Goal: Task Accomplishment & Management: Complete application form

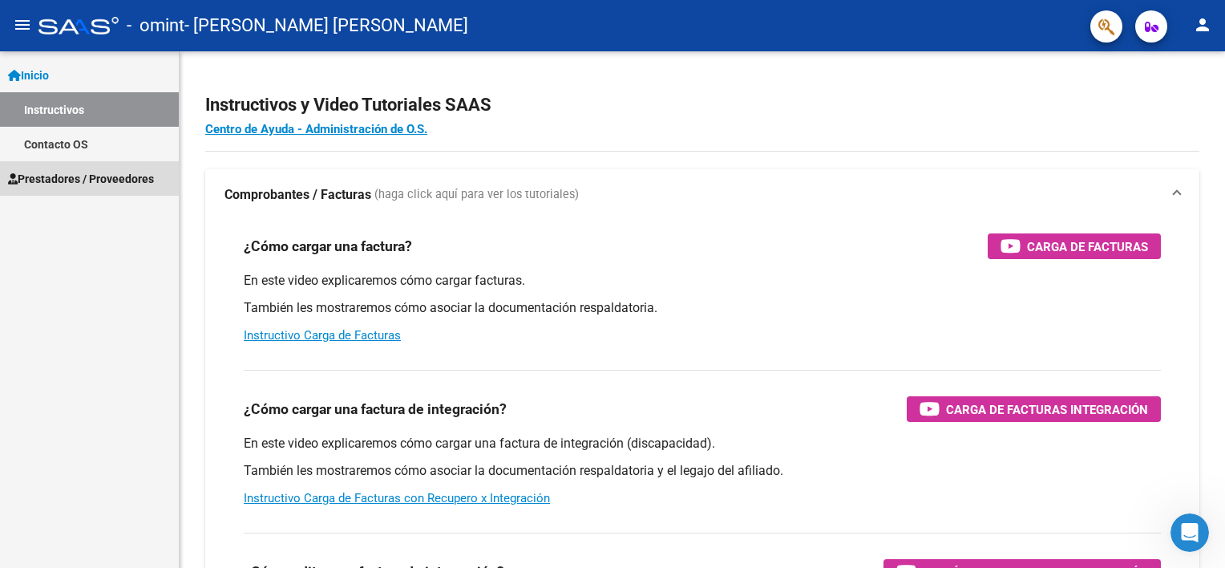
click at [67, 179] on span "Prestadores / Proveedores" at bounding box center [81, 179] width 146 height 18
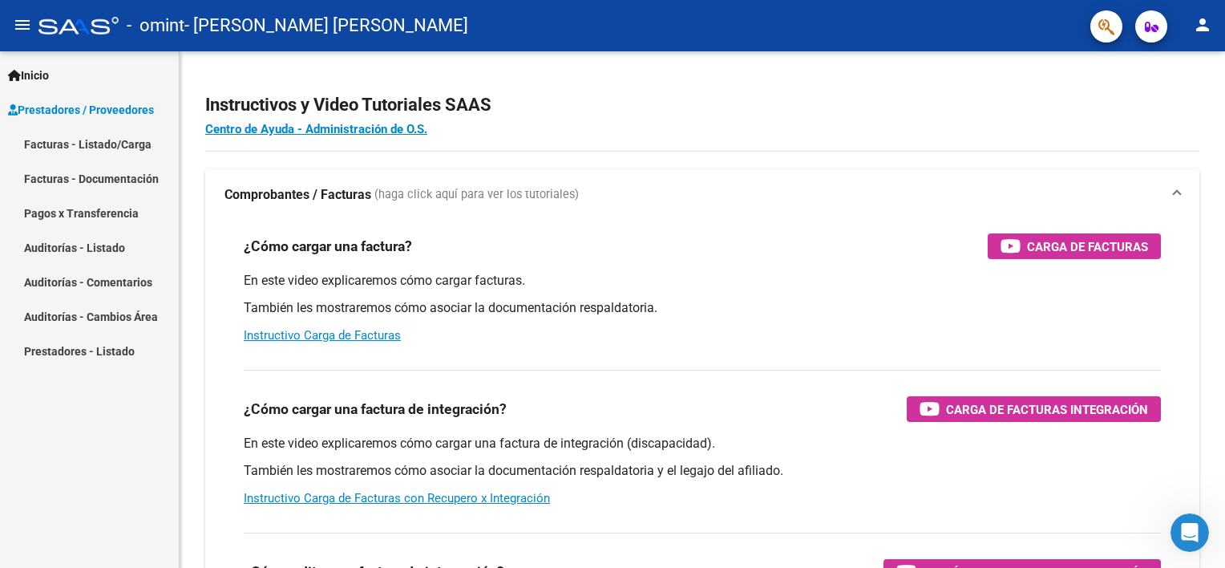
click at [50, 143] on link "Facturas - Listado/Carga" at bounding box center [89, 144] width 179 height 34
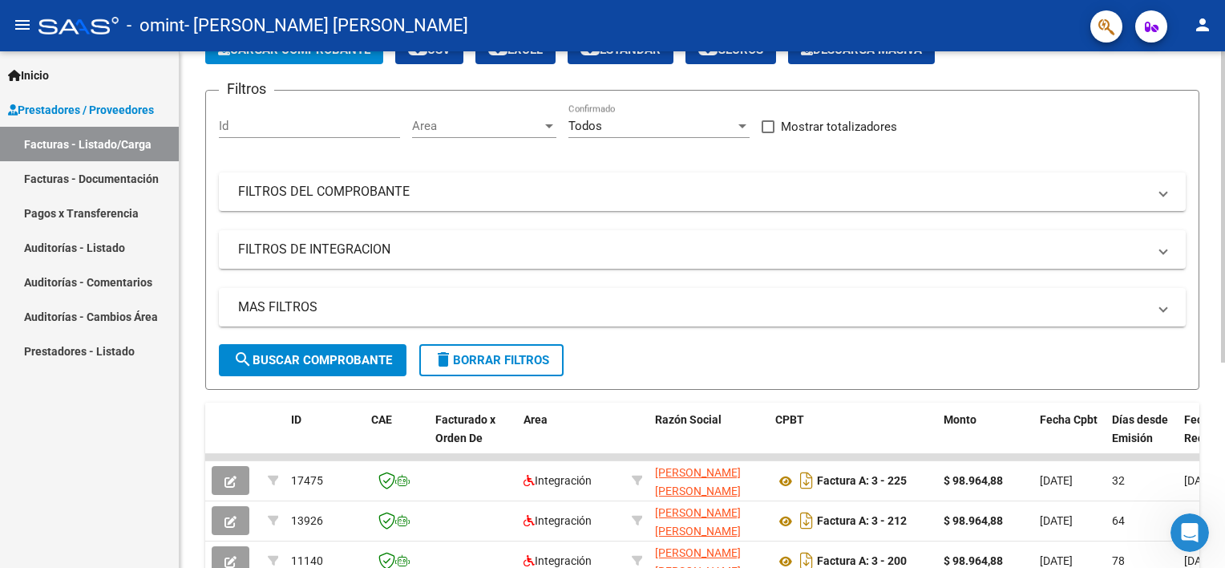
scroll to position [20, 0]
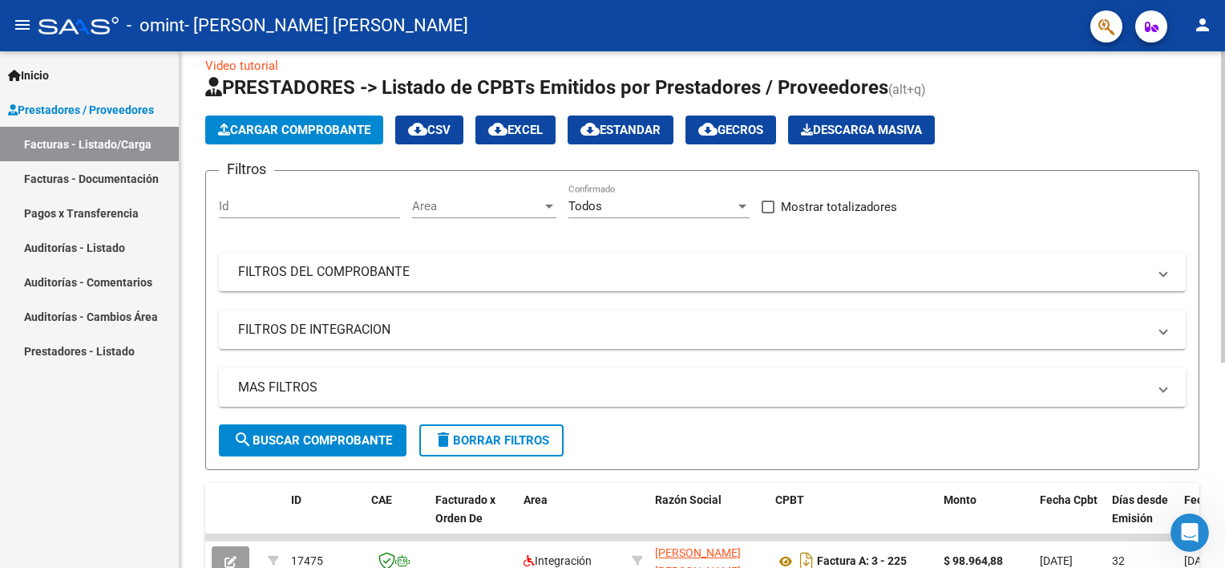
click at [298, 131] on span "Cargar Comprobante" at bounding box center [294, 130] width 152 height 14
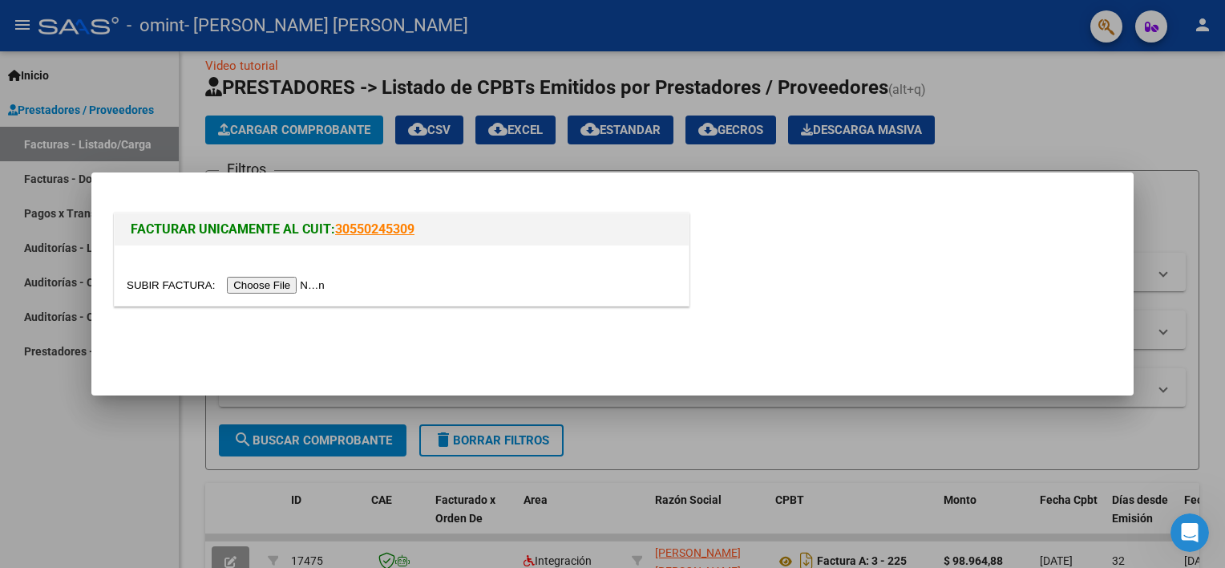
click at [266, 282] on input "file" at bounding box center [228, 285] width 203 height 17
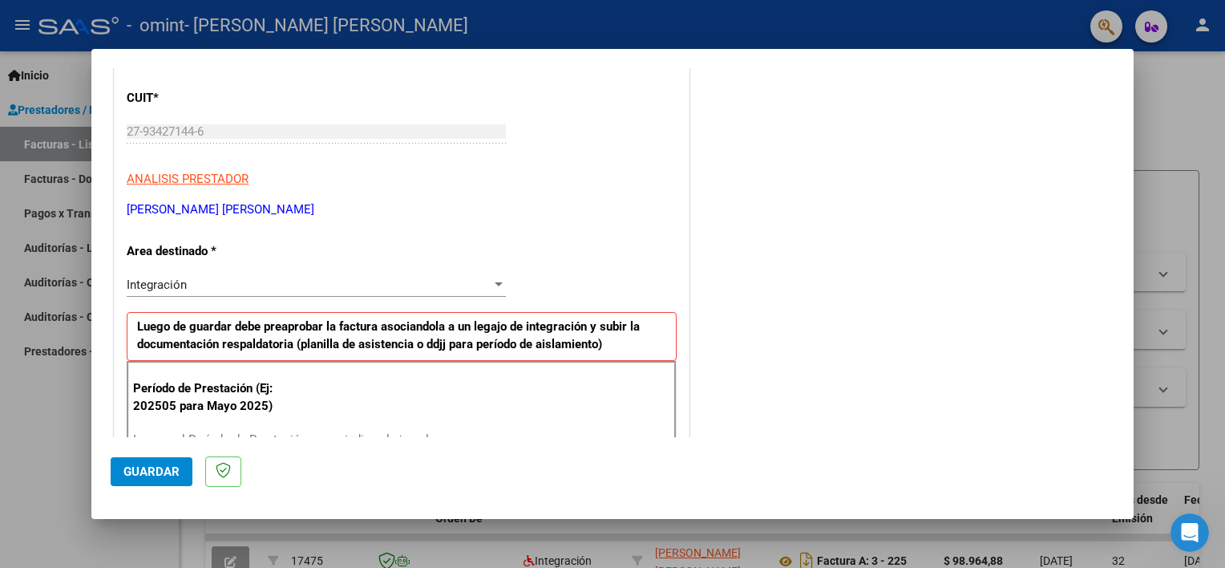
scroll to position [240, 0]
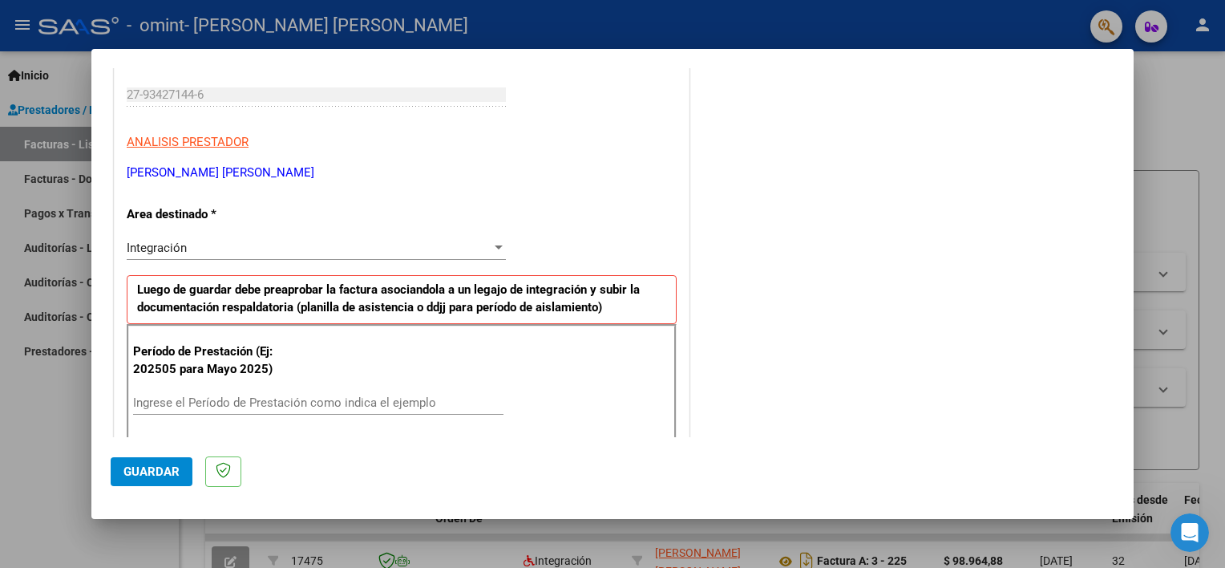
click at [495, 248] on div at bounding box center [499, 247] width 8 height 4
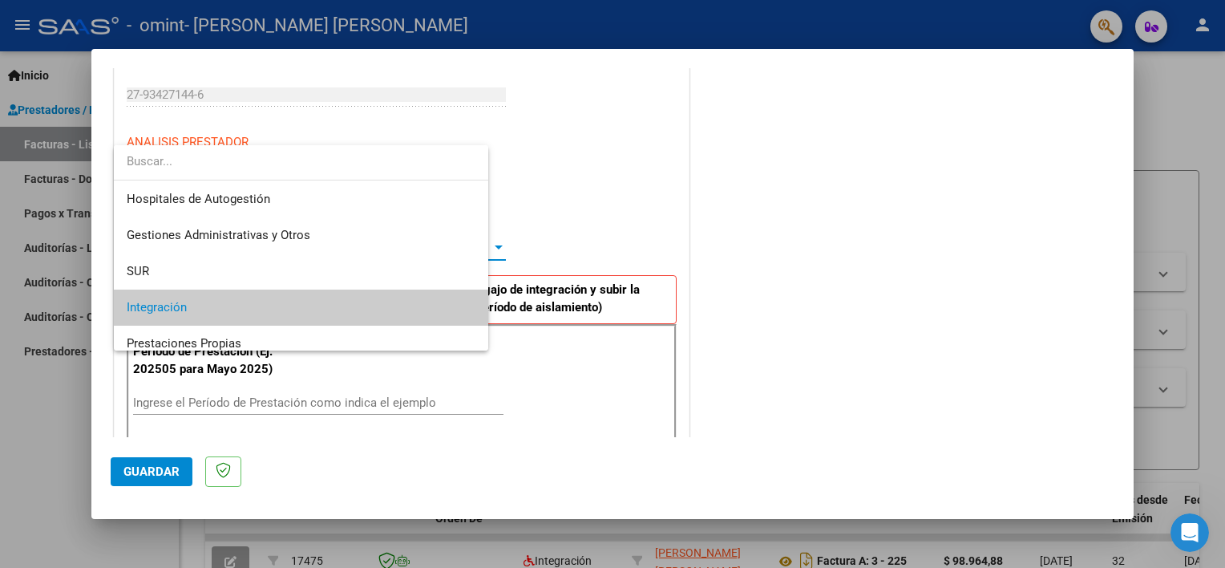
scroll to position [59, 0]
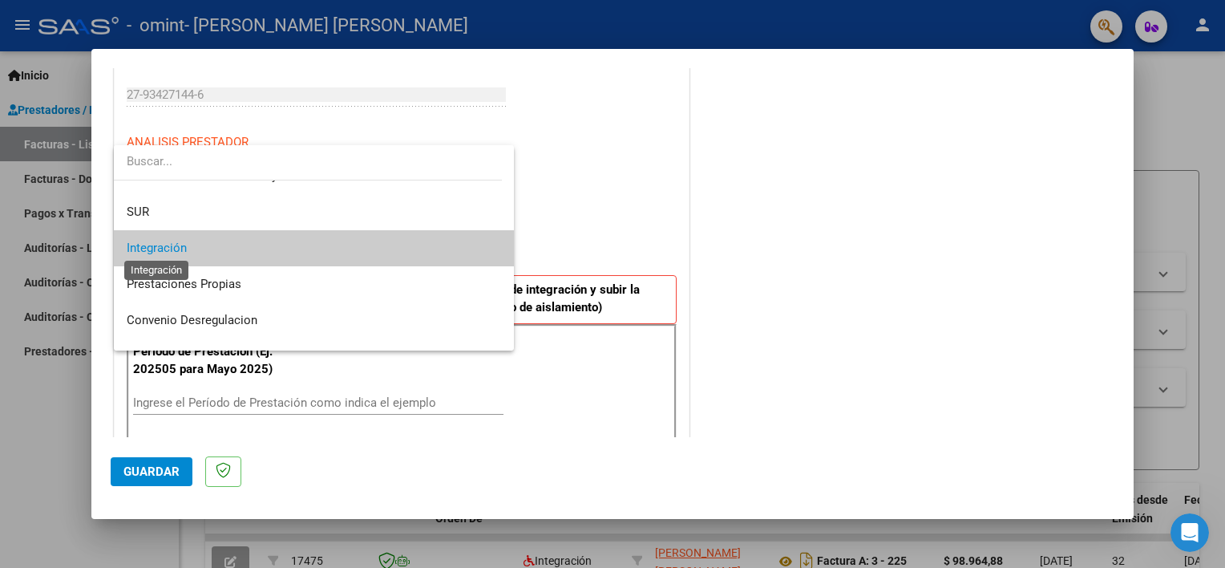
click at [141, 244] on span "Integración" at bounding box center [157, 247] width 60 height 14
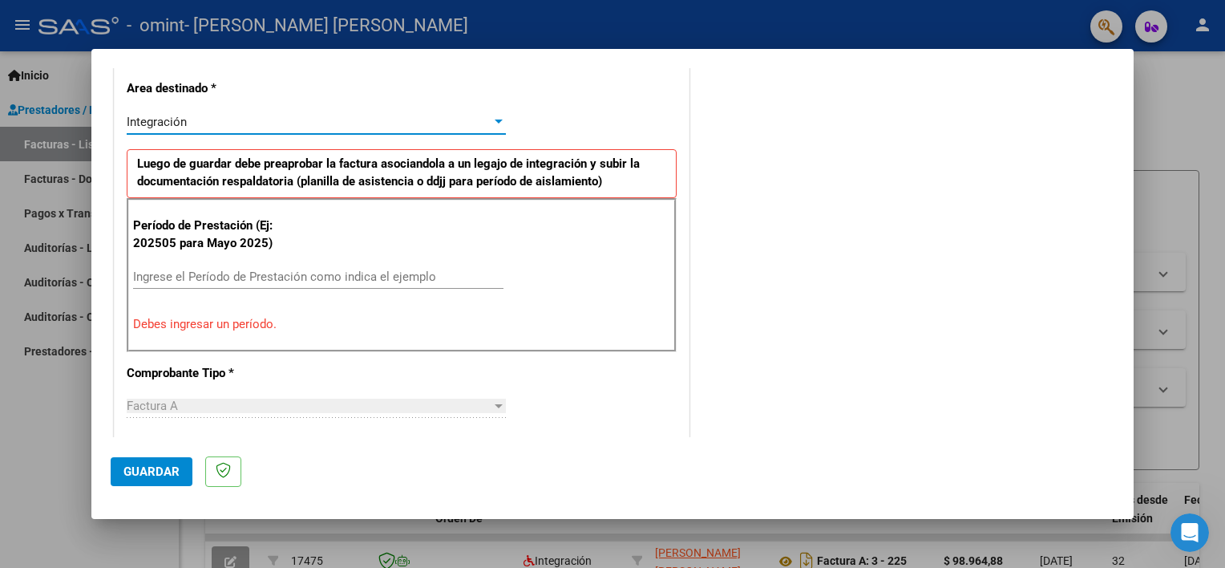
scroll to position [401, 0]
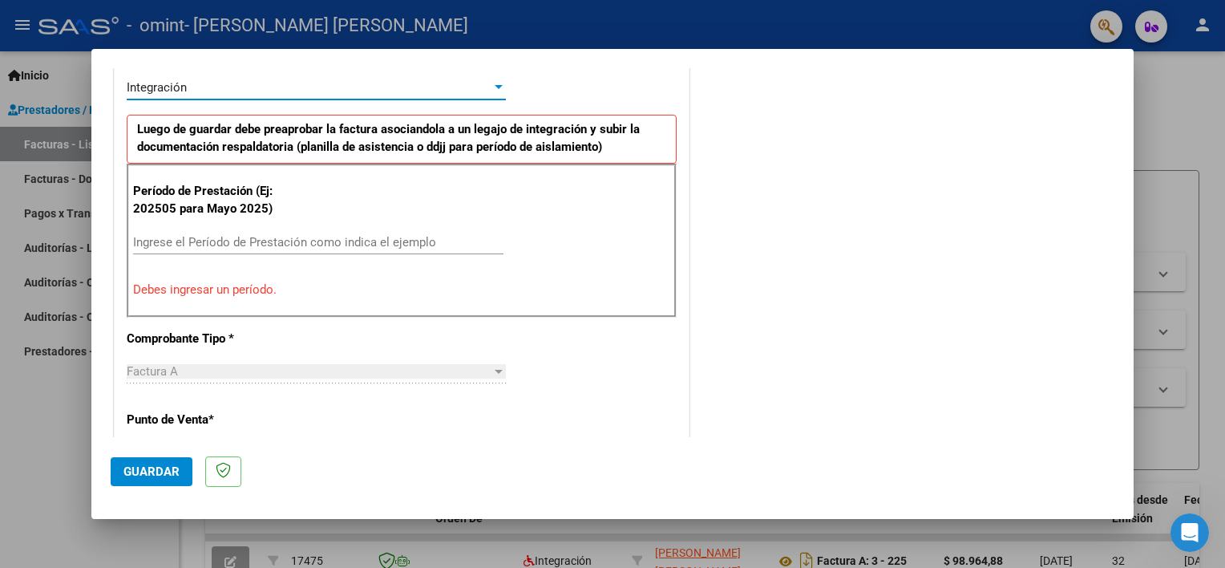
click at [157, 241] on input "Ingrese el Período de Prestación como indica el ejemplo" at bounding box center [318, 242] width 370 height 14
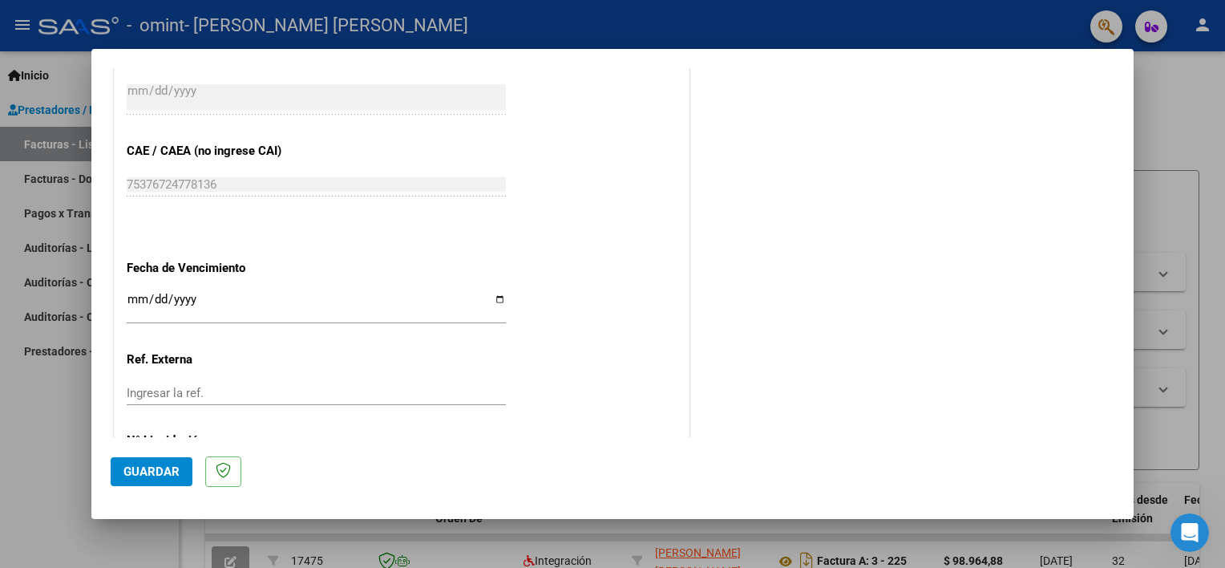
scroll to position [1040, 0]
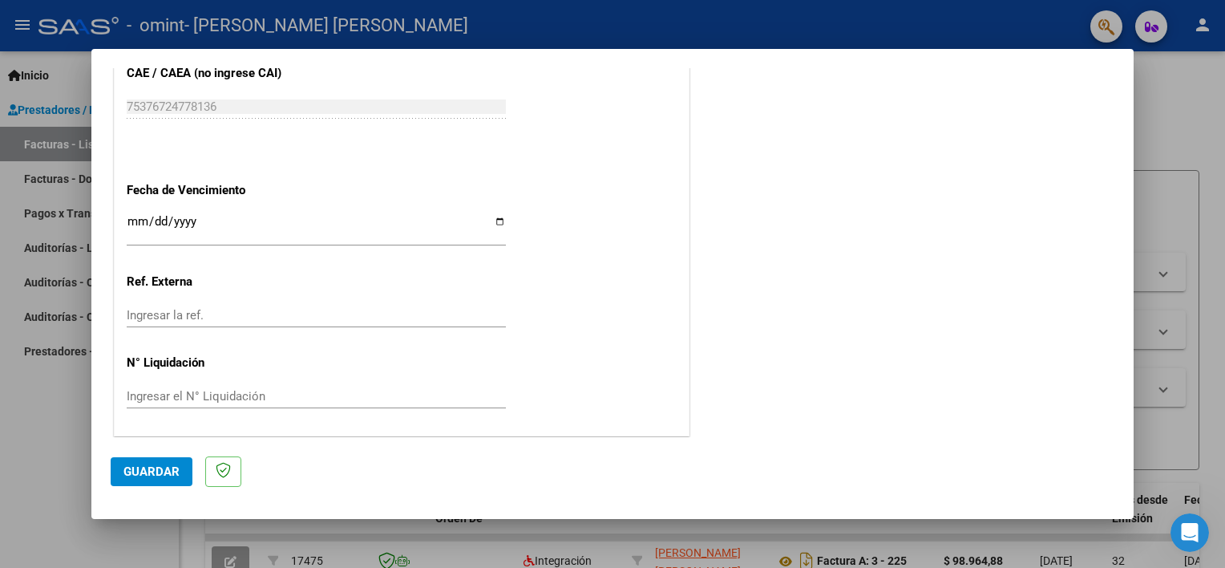
type input "202508"
click at [148, 471] on span "Guardar" at bounding box center [151, 471] width 56 height 14
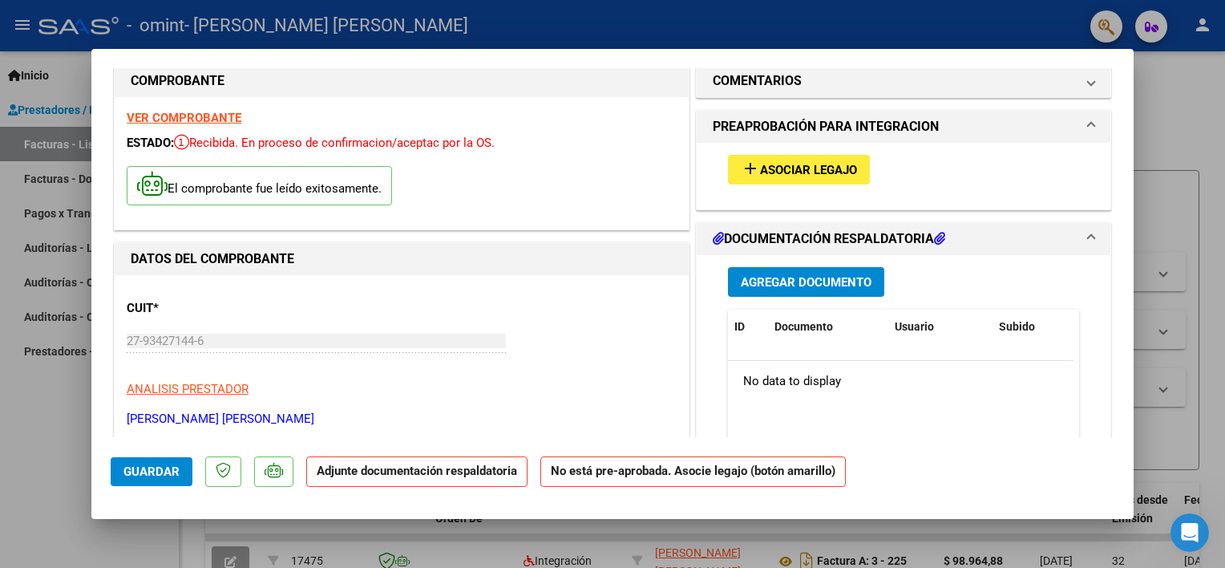
scroll to position [0, 0]
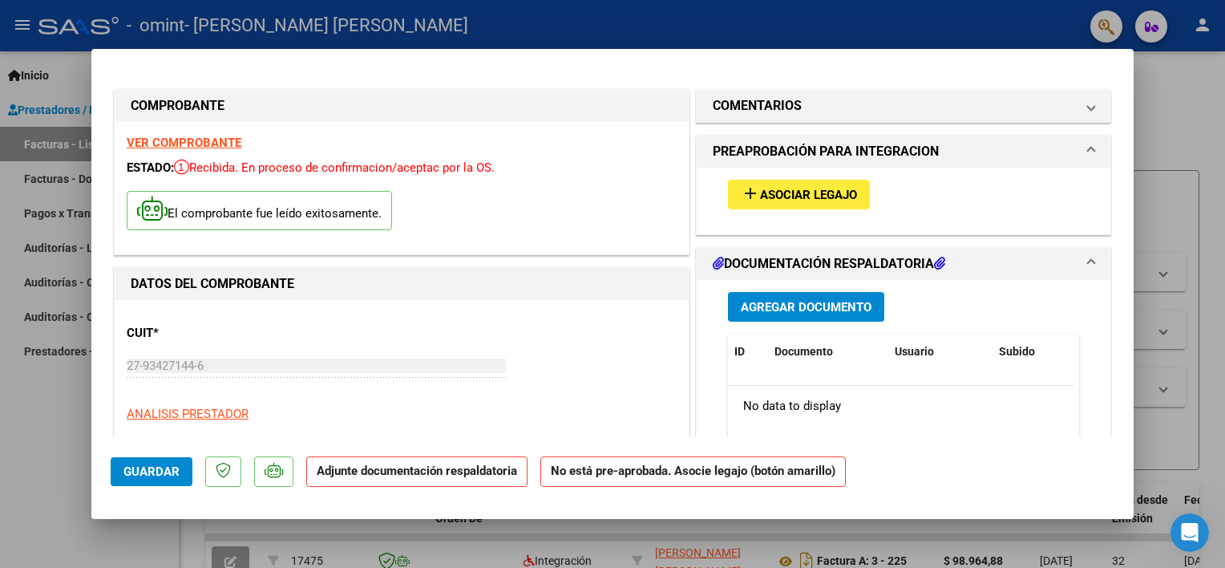
click at [787, 196] on span "Asociar Legajo" at bounding box center [808, 195] width 97 height 14
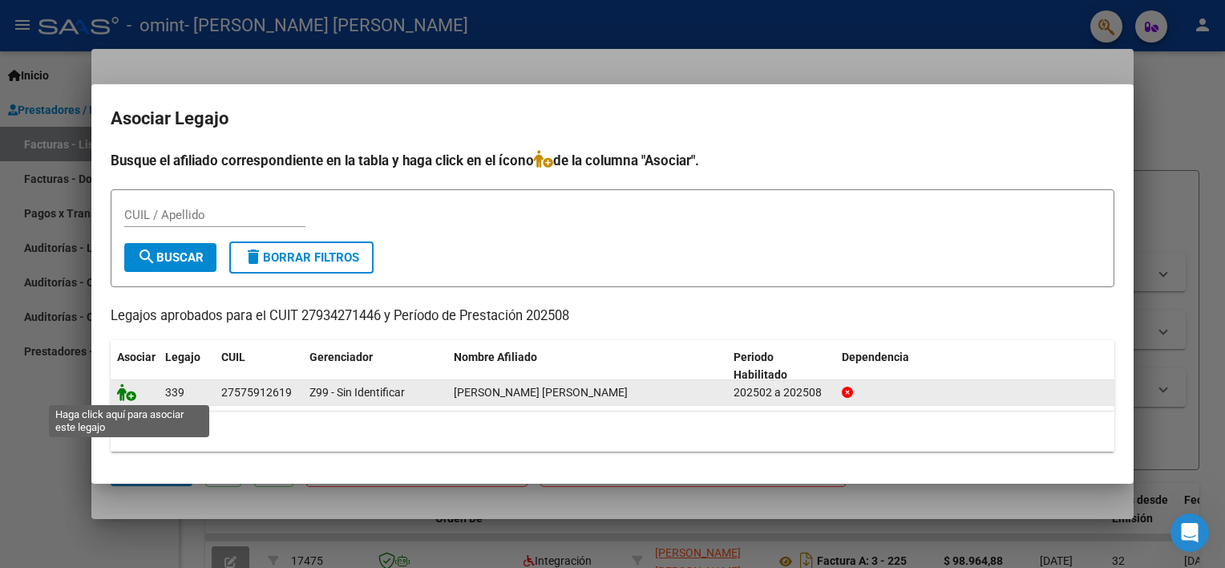
click at [127, 393] on icon at bounding box center [126, 392] width 19 height 18
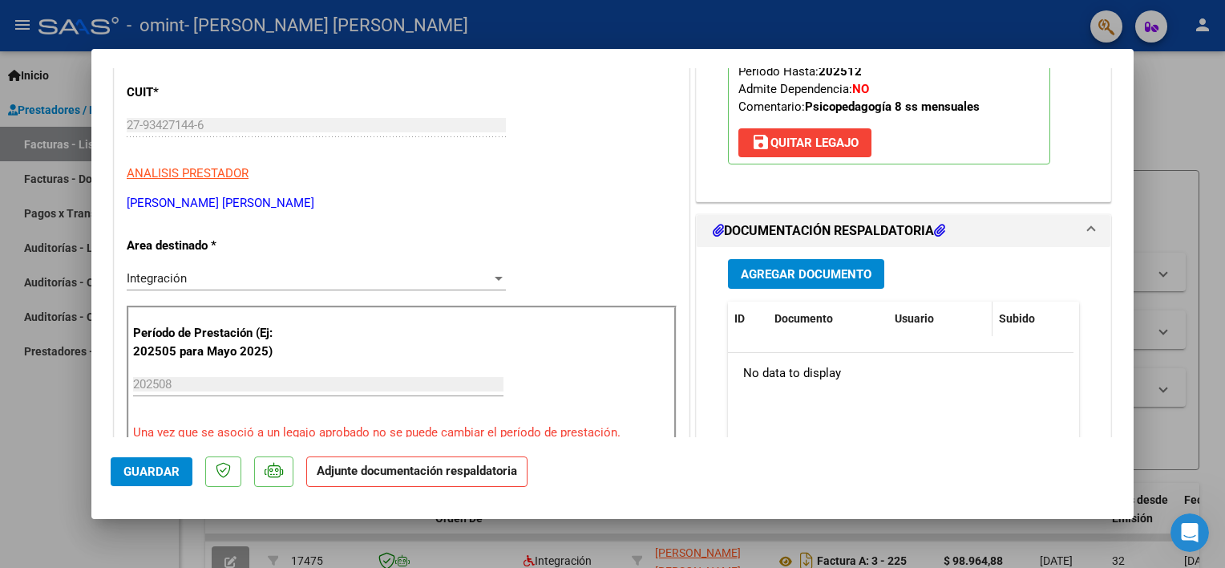
scroll to position [321, 0]
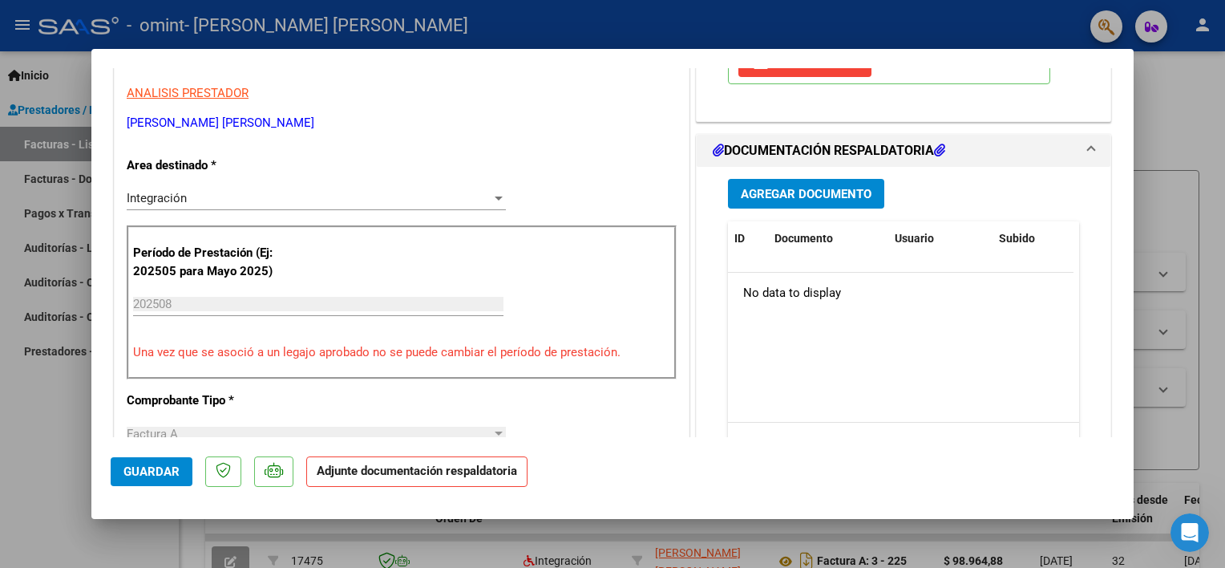
click at [832, 180] on button "Agregar Documento" at bounding box center [806, 194] width 156 height 30
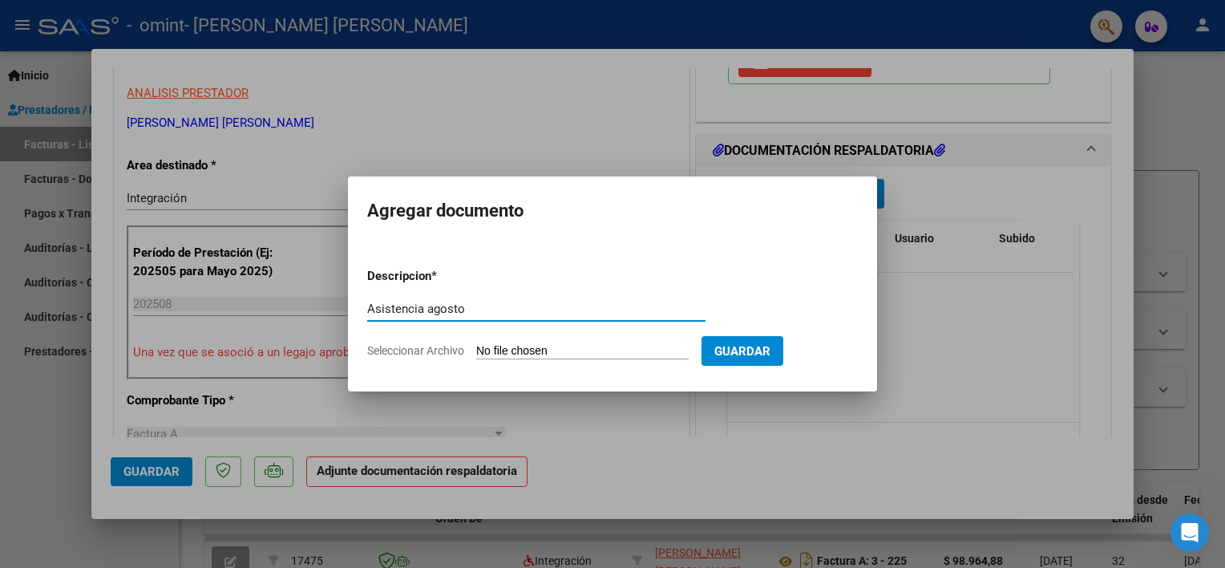
type input "Asistencia agosto"
click at [548, 352] on input "Seleccionar Archivo" at bounding box center [582, 351] width 212 height 15
click at [555, 346] on input "Seleccionar Archivo" at bounding box center [582, 351] width 212 height 15
type input "C:\fakepath\[PERSON_NAME].pdf"
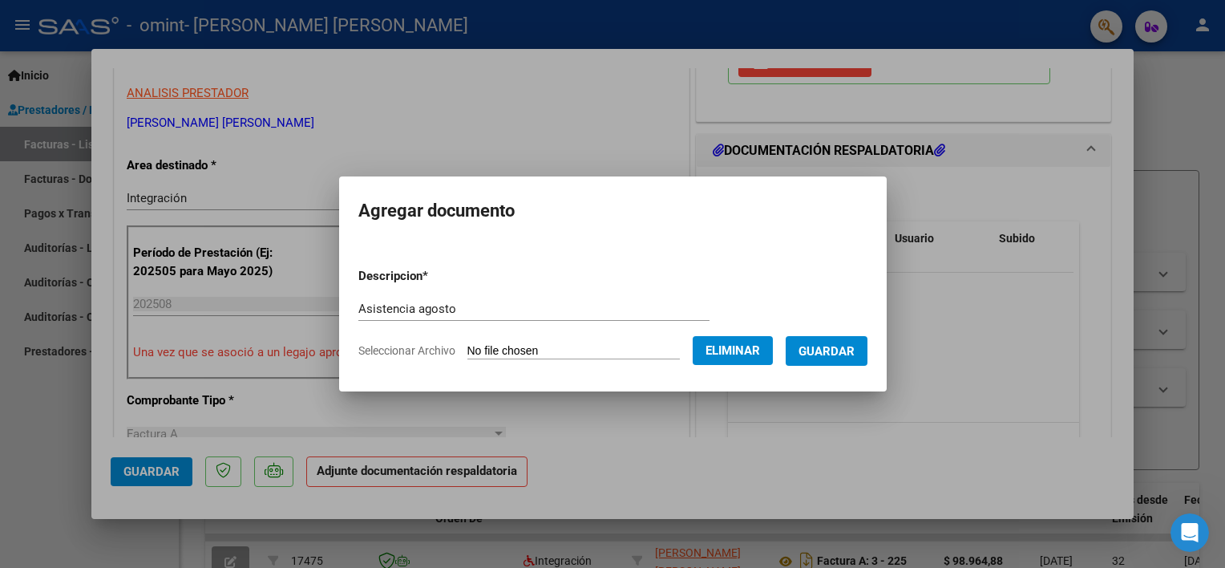
click at [851, 350] on span "Guardar" at bounding box center [826, 351] width 56 height 14
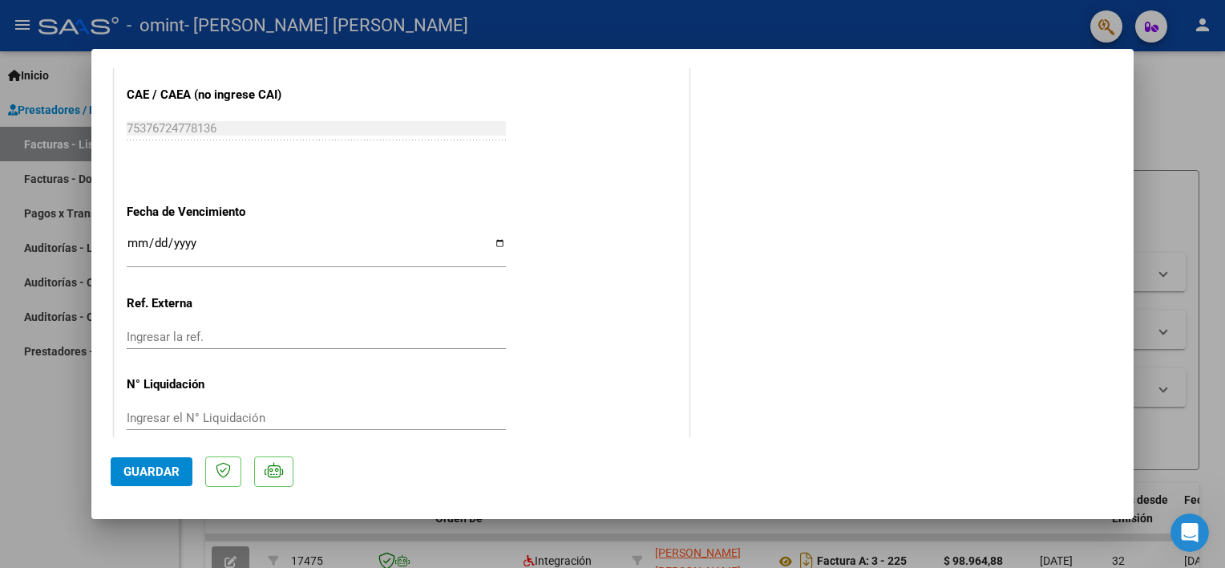
scroll to position [1065, 0]
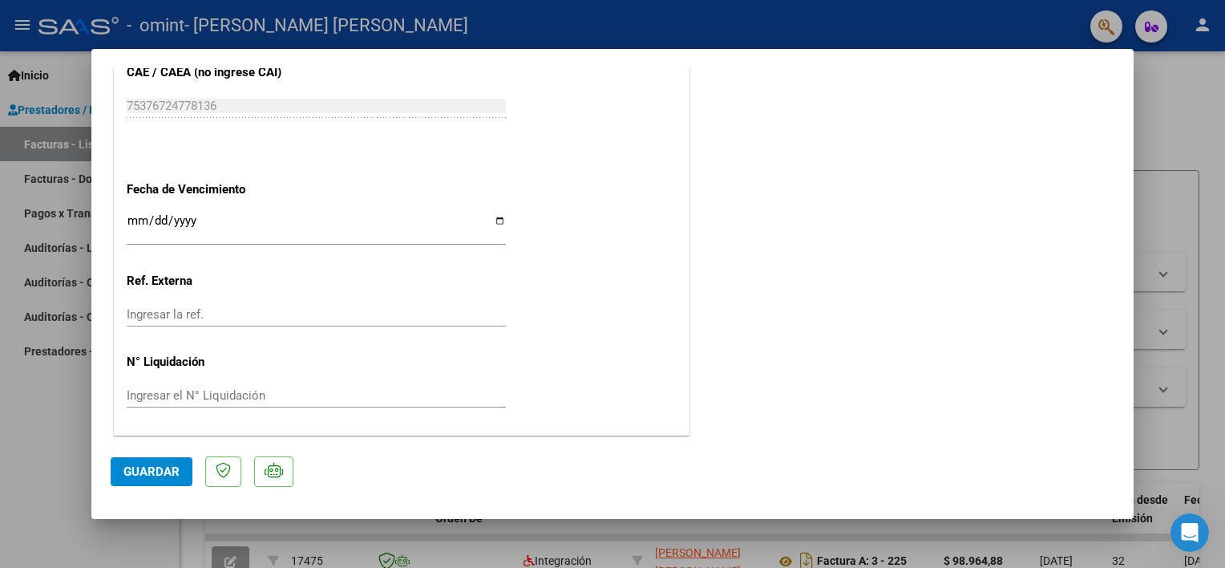
click at [135, 467] on span "Guardar" at bounding box center [151, 471] width 56 height 14
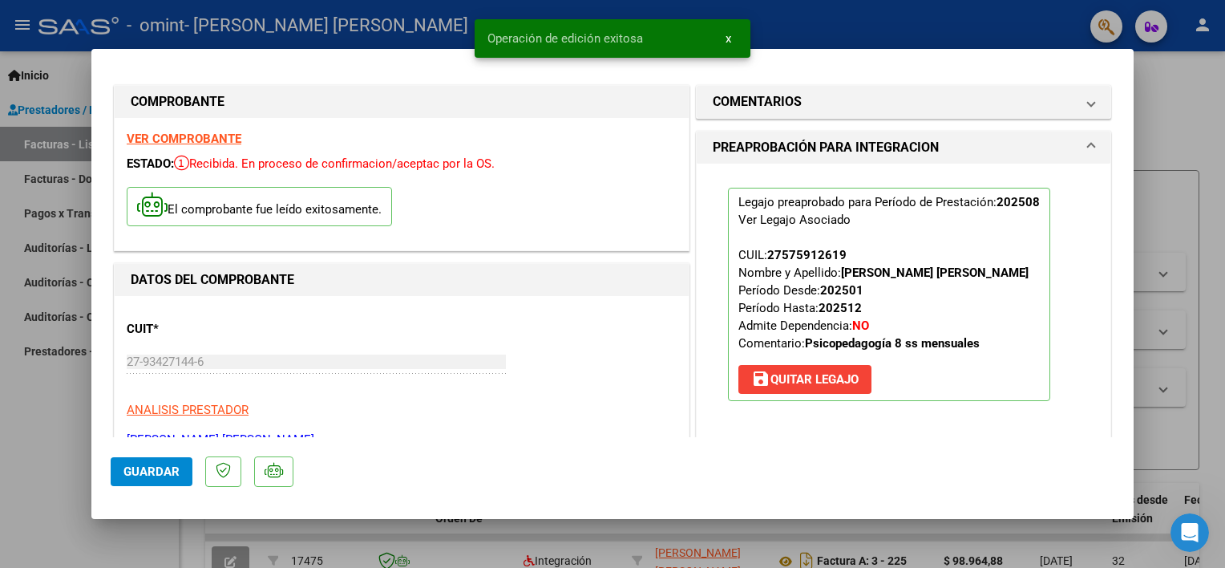
scroll to position [0, 0]
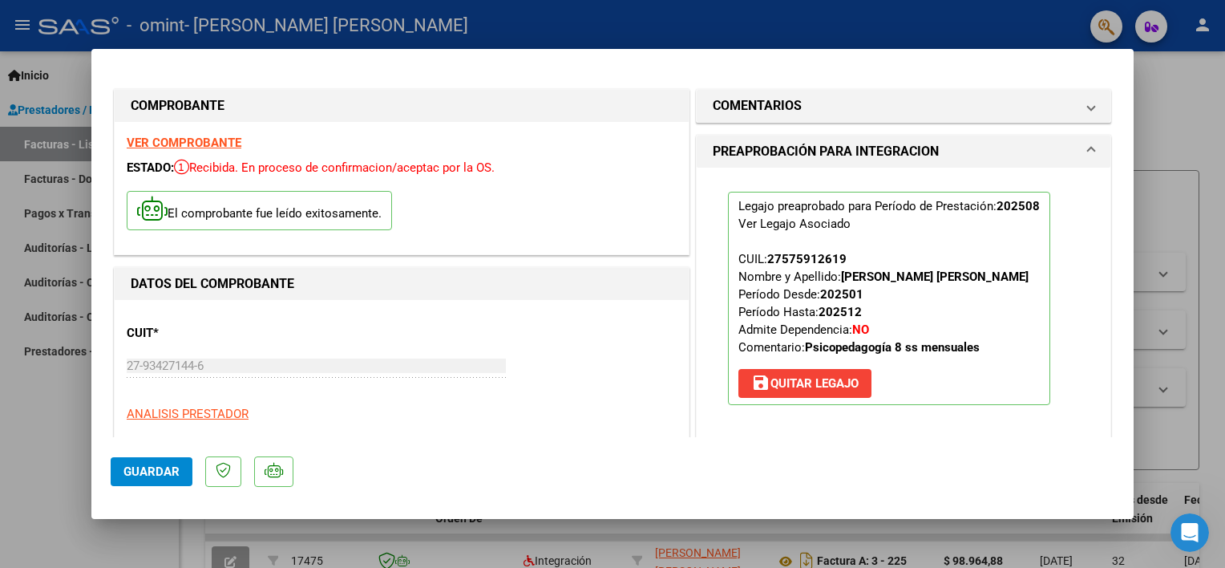
click at [1165, 105] on div at bounding box center [612, 284] width 1225 height 568
click at [1165, 105] on app-list-header "PRESTADORES -> Listado de CPBTs Emitidos por Prestadores / Proveedores (alt+q) …" at bounding box center [702, 272] width 994 height 395
